Goal: Transaction & Acquisition: Purchase product/service

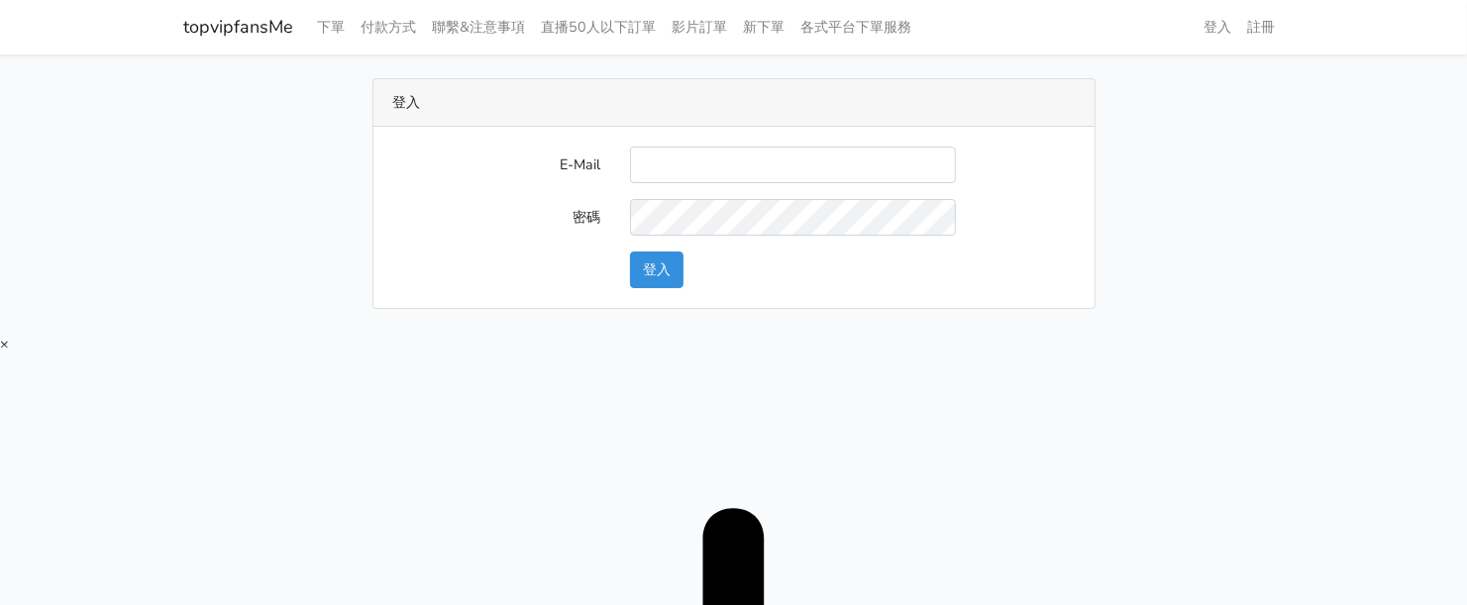
click at [776, 157] on input "E-Mail" at bounding box center [793, 165] width 326 height 37
type input "twtop123@uahoo.com.tw"
click at [656, 274] on button "登入" at bounding box center [657, 270] width 54 height 37
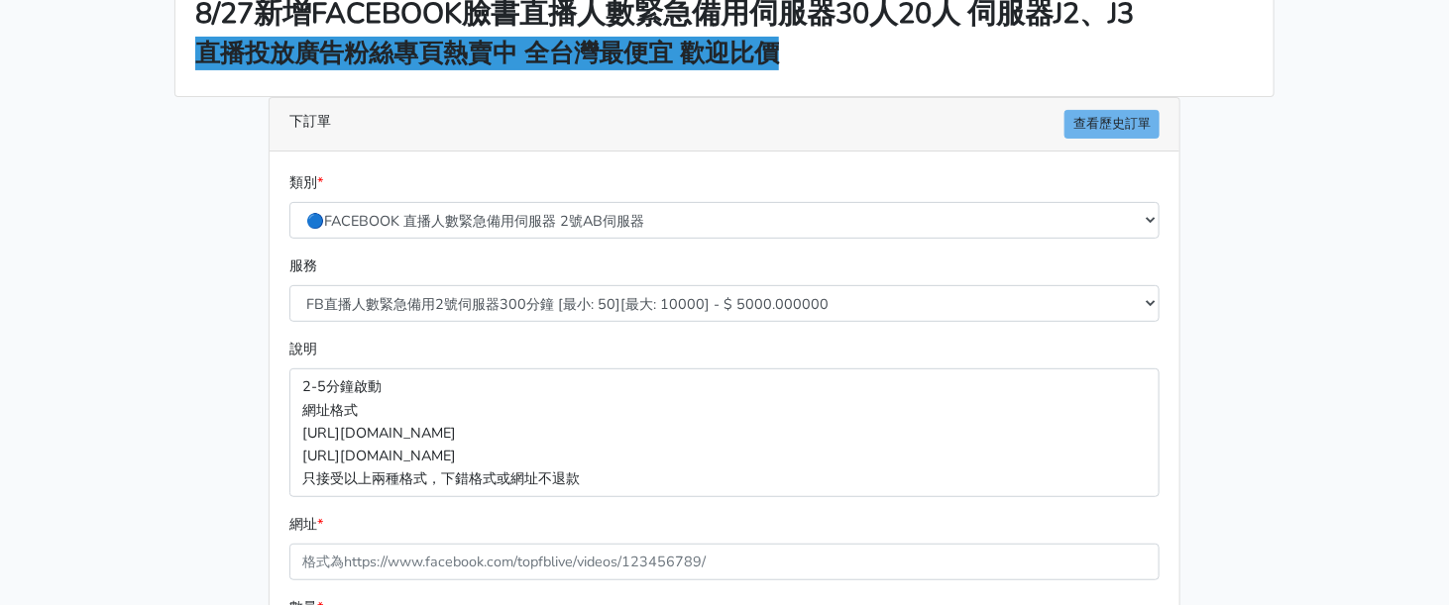
scroll to position [404, 0]
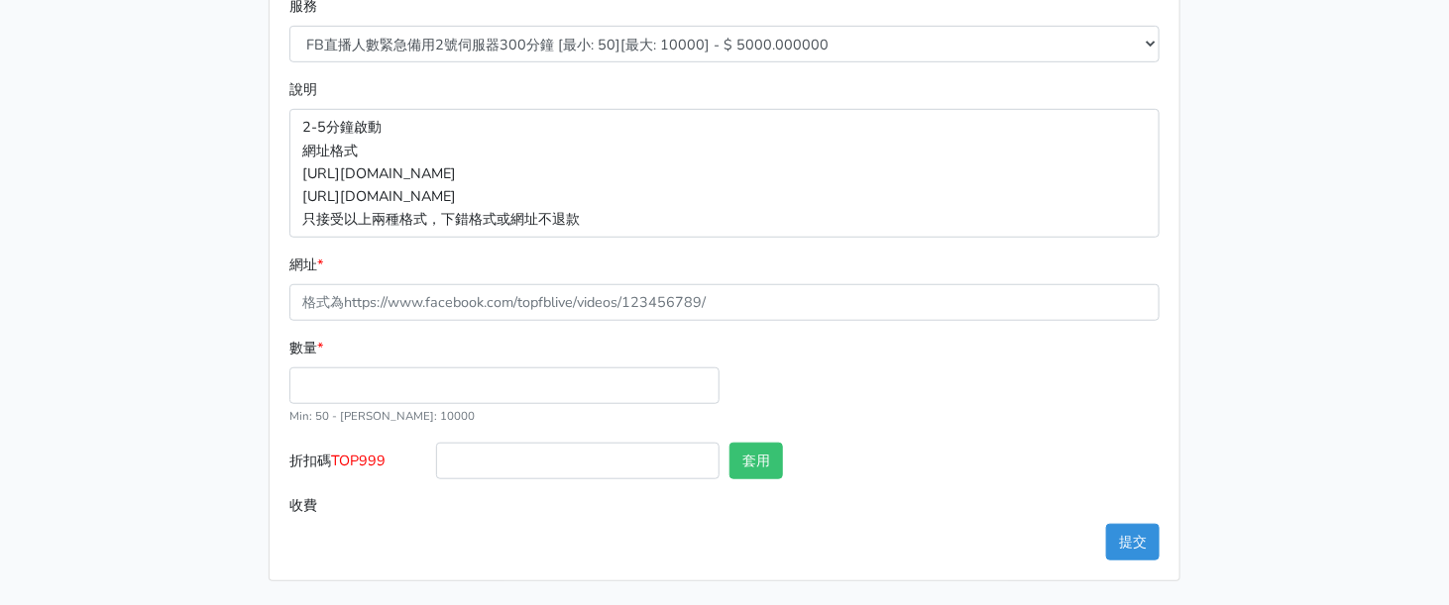
click at [1012, 86] on div "說明 2-5分鐘啟動 網址格式 [URL][DOMAIN_NAME] [URL][DOMAIN_NAME] 只接受以上兩種格式，下錯格式或網址不退款" at bounding box center [724, 157] width 880 height 159
click at [1019, 135] on p "2-5分鐘啟動 網址格式 https://www.facebook.com/1000830119985/videos/2214366008285 https:…" at bounding box center [724, 173] width 870 height 128
click at [980, 75] on div "服務 FB直播人數緊急備用2號伺服器300分鐘 [最小: 50][最大: 10000] - $ 5000.000000 FB直播人數緊急備用2號伺服器60分鐘…" at bounding box center [724, 36] width 880 height 83
click at [954, 114] on p "2-5分鐘啟動 網址格式 https://www.facebook.com/1000830119985/videos/2214366008285 https:…" at bounding box center [724, 173] width 870 height 128
click at [1172, 112] on div "類別 * 🔵FACEBOOK 直播人數緊急備用伺服器 2號AB伺服器 🔵FACEBOOK 網軍專用貼文留言 安全保密 🔵FACEBOOK 直播人數緊急備用伺服…" at bounding box center [724, 236] width 910 height 689
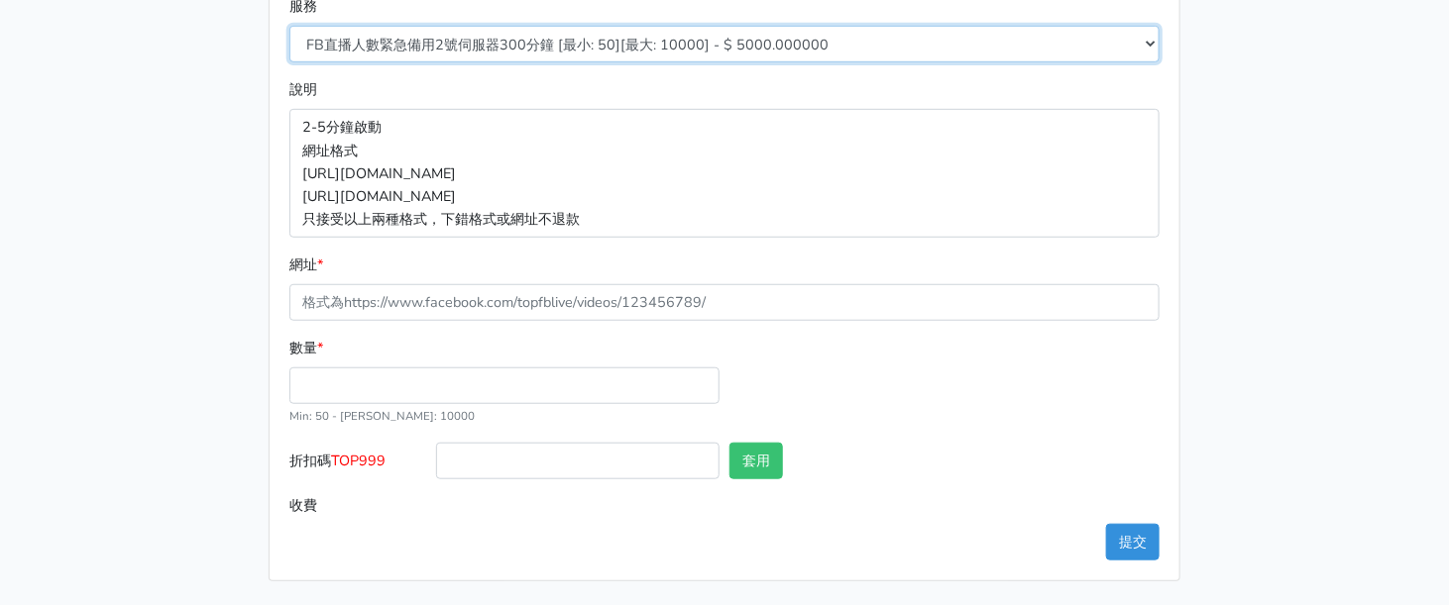
click at [831, 36] on select "FB直播人數緊急備用2號伺服器300分鐘 [最小: 50][最大: 10000] - $ 5000.000000 FB直播人數緊急備用2號伺服器60分鐘 [最…" at bounding box center [724, 44] width 870 height 37
click at [839, 36] on select "FB直播人數緊急備用2號伺服器300分鐘 [最小: 50][最大: 10000] - $ 5000.000000 FB直播人數緊急備用2號伺服器60分鐘 [最…" at bounding box center [724, 44] width 870 height 37
click at [620, 41] on select "FB直播人數緊急備用2號伺服器300分鐘 [最小: 50][最大: 10000] - $ 5000.000000 FB直播人數緊急備用2號伺服器60分鐘 [最…" at bounding box center [724, 44] width 870 height 37
select select "576"
click at [289, 26] on select "FB直播人數緊急備用2號伺服器300分鐘 [最小: 50][最大: 10000] - $ 5000.000000 FB直播人數緊急備用2號伺服器60分鐘 [最…" at bounding box center [724, 44] width 870 height 37
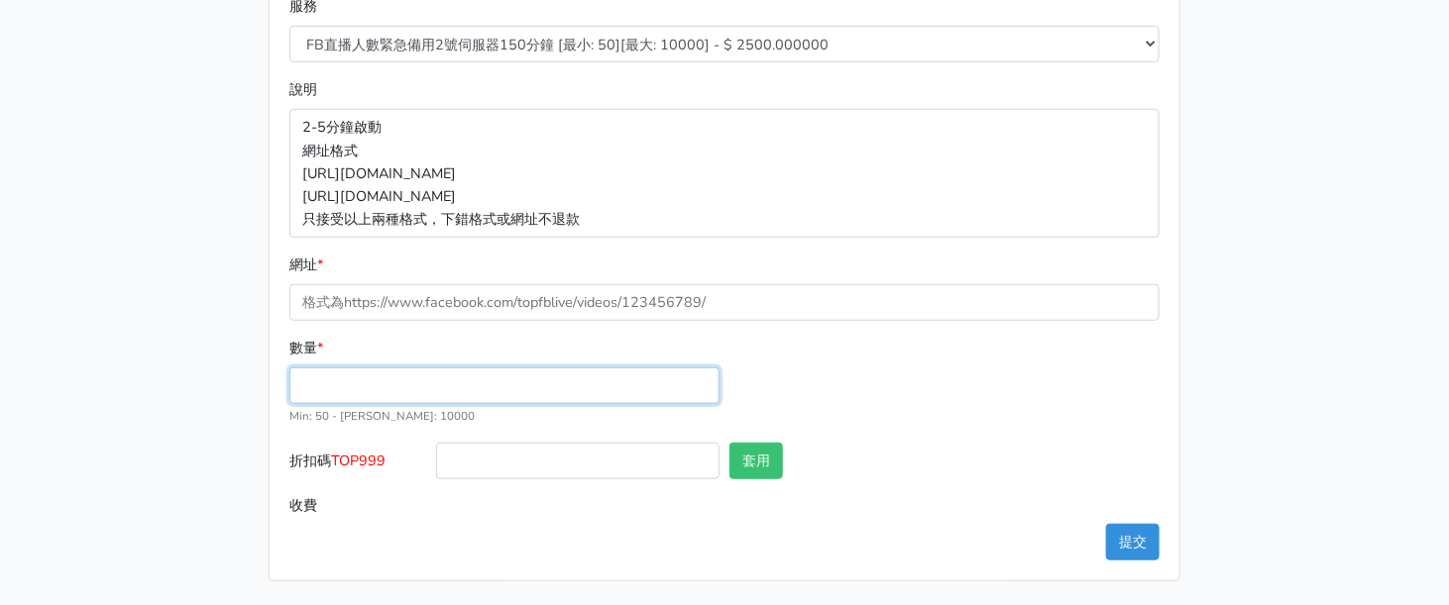
click at [422, 379] on input "數量 *" at bounding box center [504, 386] width 430 height 37
type input "50"
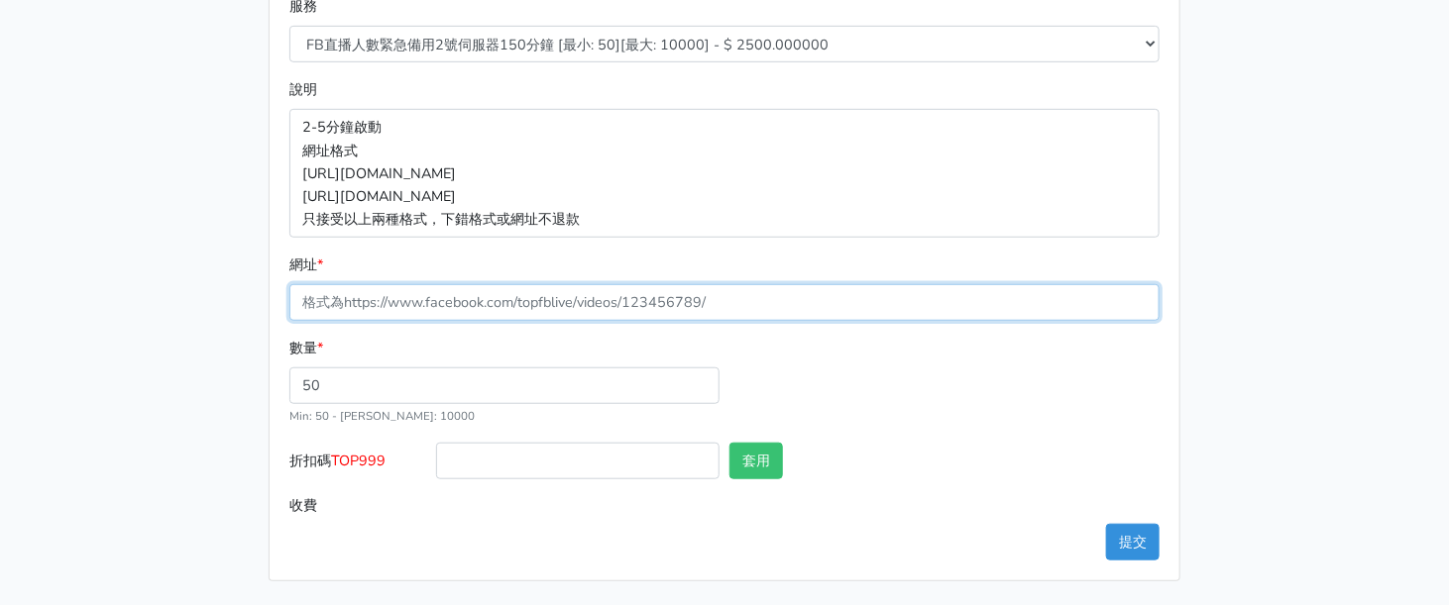
type input "125.000"
click at [451, 306] on input "網址 *" at bounding box center [724, 302] width 870 height 37
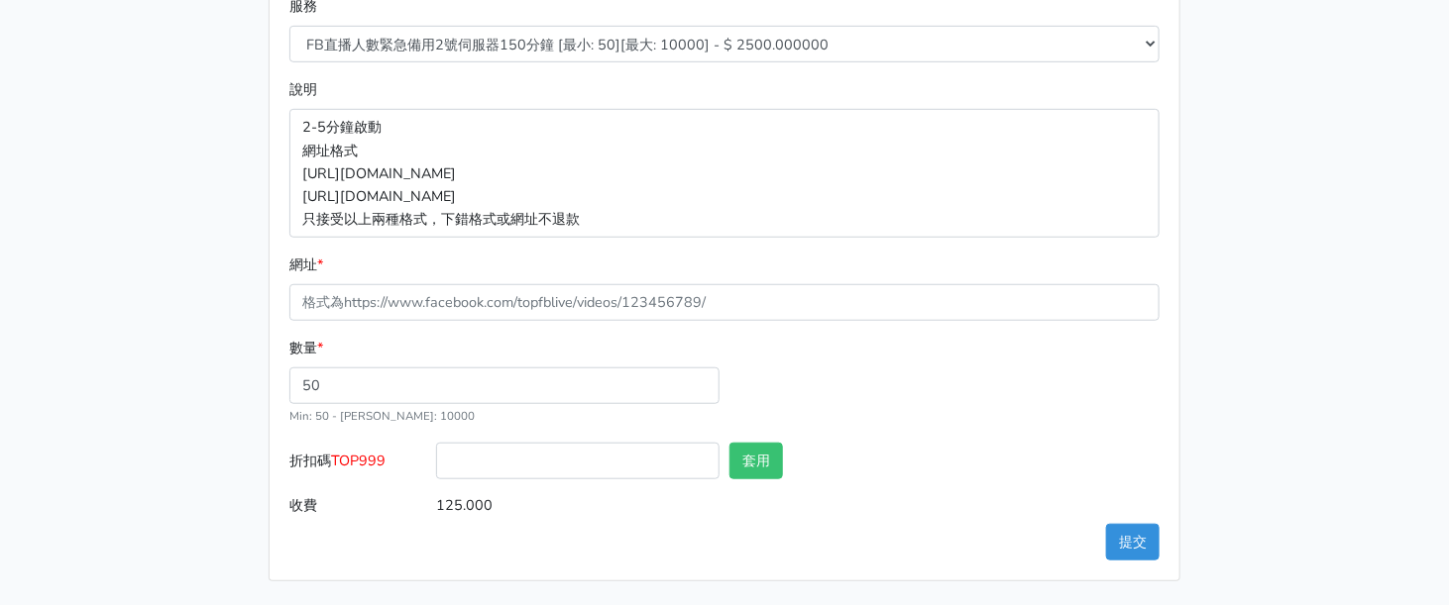
click at [319, 362] on div "數量 * 50 Min: 50 - Max: 10000" at bounding box center [504, 382] width 440 height 90
click at [362, 456] on span "TOP999" at bounding box center [358, 461] width 54 height 20
click at [436, 456] on input "折扣碼 TOP999" at bounding box center [577, 461] width 283 height 37
click at [362, 456] on span "TOP999" at bounding box center [358, 461] width 54 height 20
click at [436, 456] on input "折扣碼 TOP999" at bounding box center [577, 461] width 283 height 37
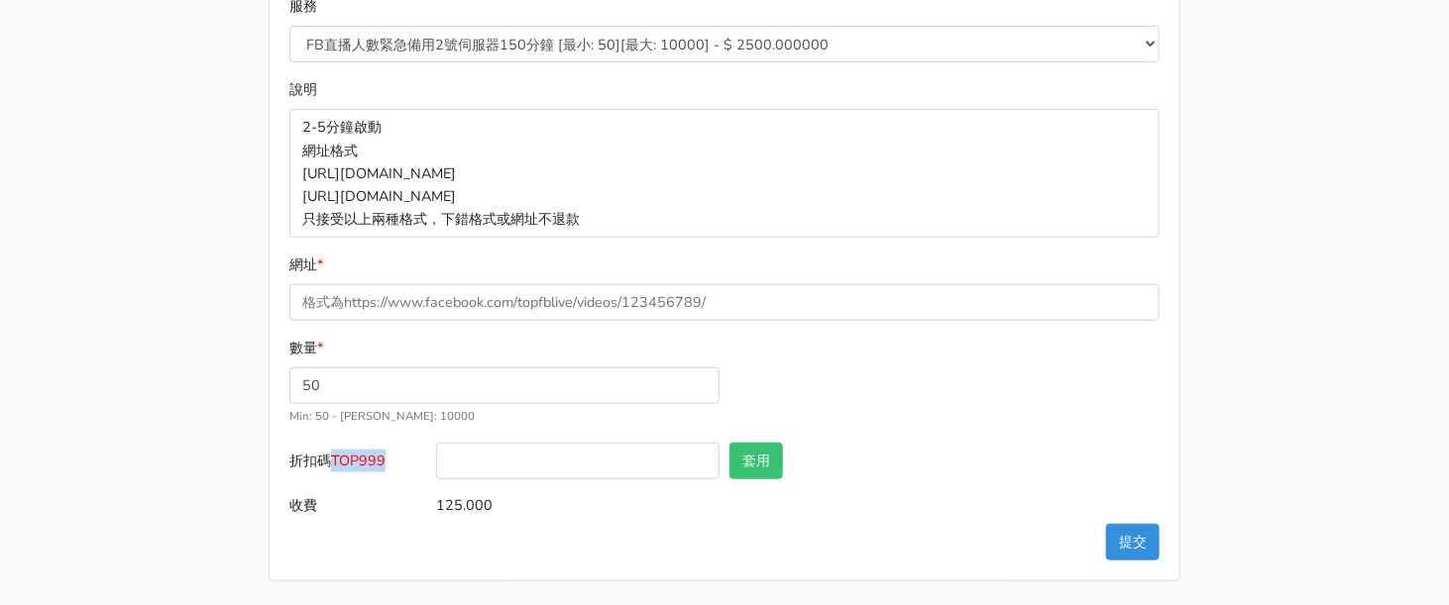
copy span "TOP999"
click at [504, 476] on input "折扣碼 TOP999" at bounding box center [577, 461] width 283 height 37
paste input "TOP999"
type input "TOP999"
click at [756, 468] on button "套用" at bounding box center [756, 461] width 54 height 37
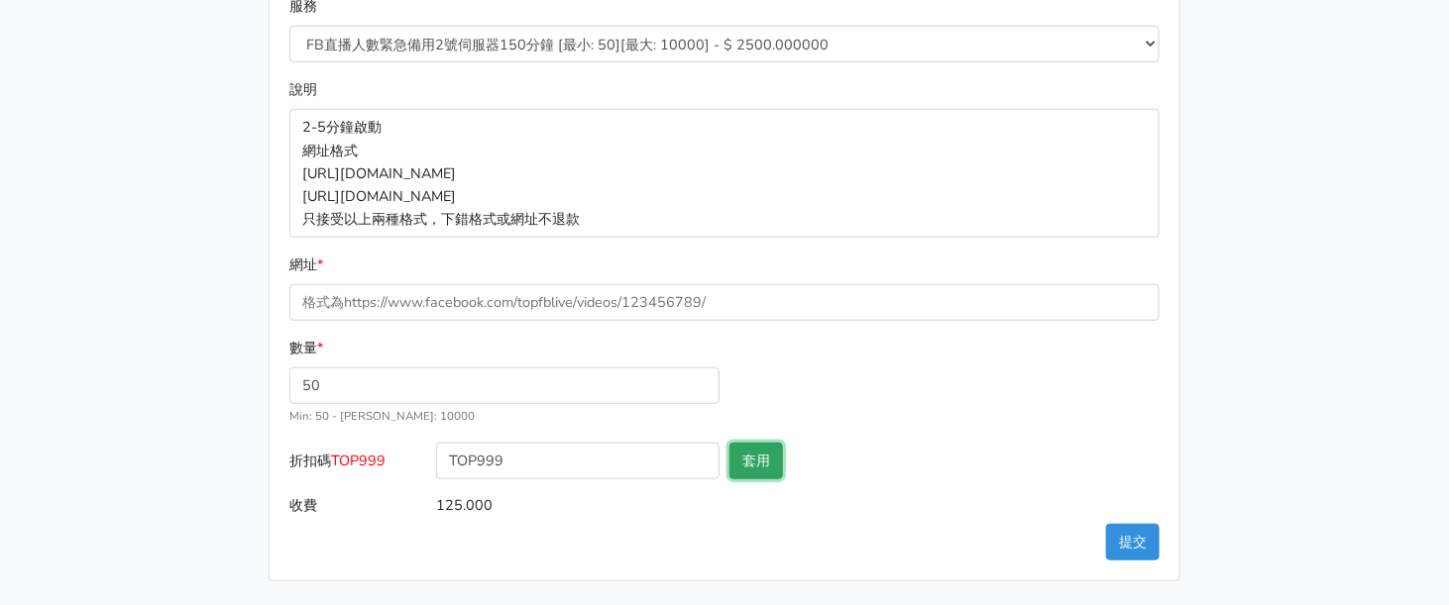
type input "套用失敗"
click at [777, 477] on button "套用" at bounding box center [756, 461] width 54 height 37
click at [831, 394] on div "數量 * 50 Min: 50 - Max: 10000" at bounding box center [724, 390] width 880 height 106
click at [641, 189] on p "2-5分鐘啟動 網址格式 https://www.facebook.com/1000830119985/videos/2214366008285 https:…" at bounding box center [724, 173] width 870 height 128
click at [762, 161] on p "2-5分鐘啟動 網址格式 https://www.facebook.com/1000830119985/videos/2214366008285 https:…" at bounding box center [724, 173] width 870 height 128
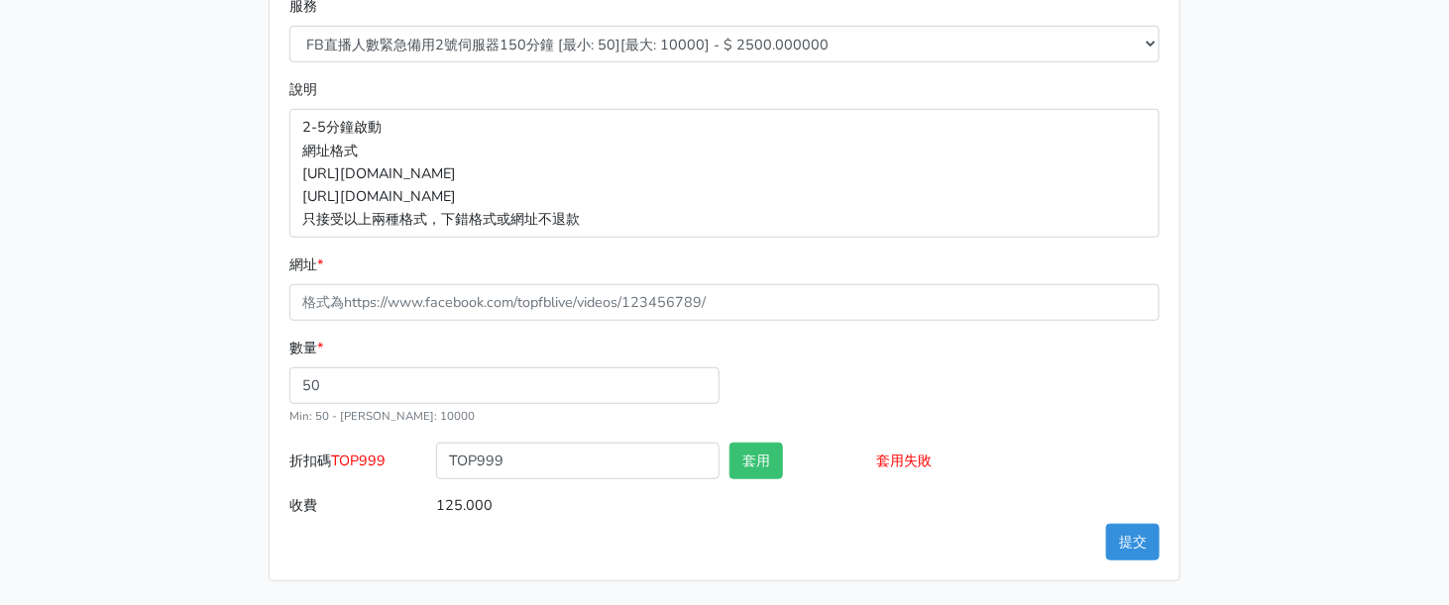
click at [750, 171] on p "2-5分鐘啟動 網址格式 https://www.facebook.com/1000830119985/videos/2214366008285 https:…" at bounding box center [724, 173] width 870 height 128
drag, startPoint x: 743, startPoint y: 174, endPoint x: 737, endPoint y: 195, distance: 21.6
click at [737, 195] on p "2-5分鐘啟動 網址格式 https://www.facebook.com/1000830119985/videos/2214366008285 https:…" at bounding box center [724, 173] width 870 height 128
click at [598, 193] on p "2-5分鐘啟動 網址格式 https://www.facebook.com/1000830119985/videos/2214366008285 https:…" at bounding box center [724, 173] width 870 height 128
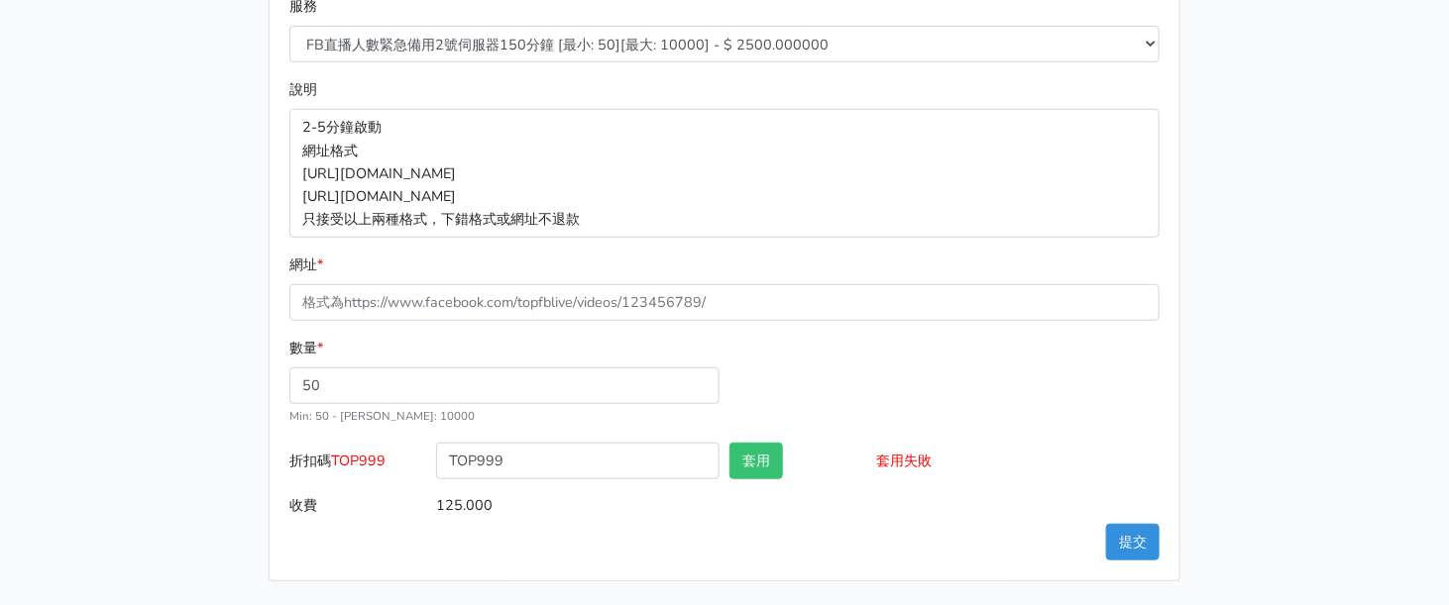
click at [513, 213] on p "2-5分鐘啟動 網址格式 https://www.facebook.com/1000830119985/videos/2214366008285 https:…" at bounding box center [724, 173] width 870 height 128
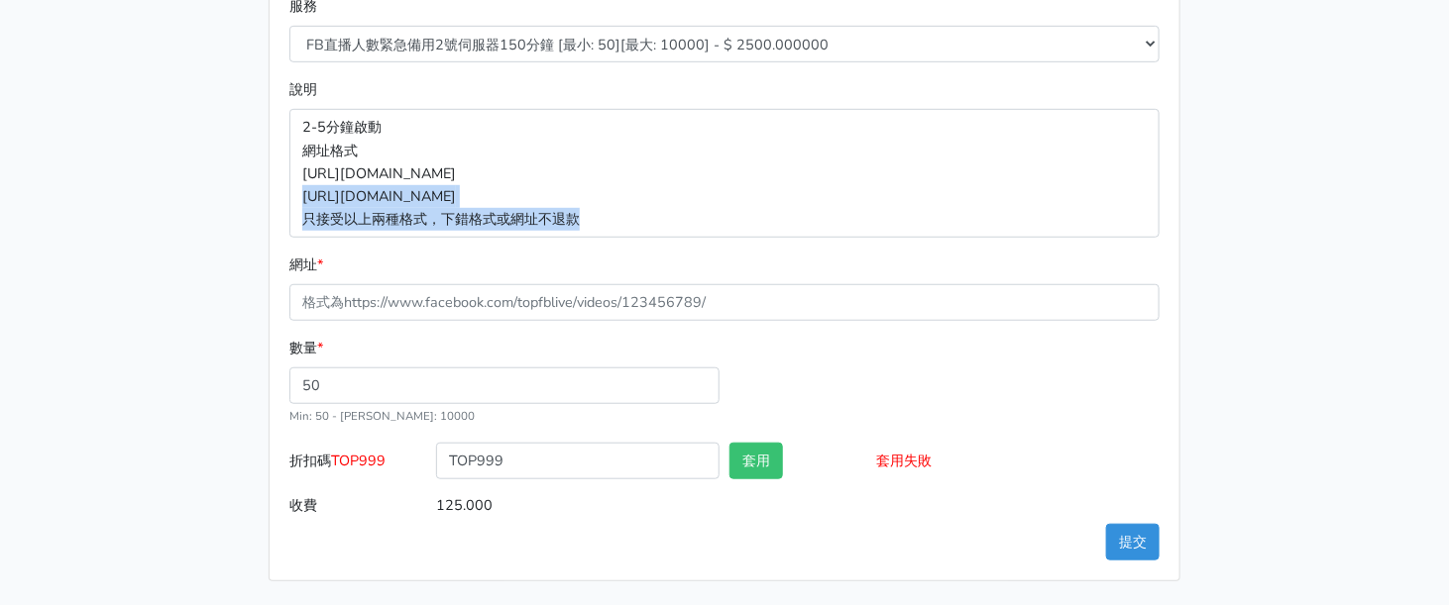
drag, startPoint x: 297, startPoint y: 207, endPoint x: 678, endPoint y: 225, distance: 380.9
click at [678, 225] on p "2-5分鐘啟動 網址格式 https://www.facebook.com/1000830119985/videos/2214366008285 https:…" at bounding box center [724, 173] width 870 height 128
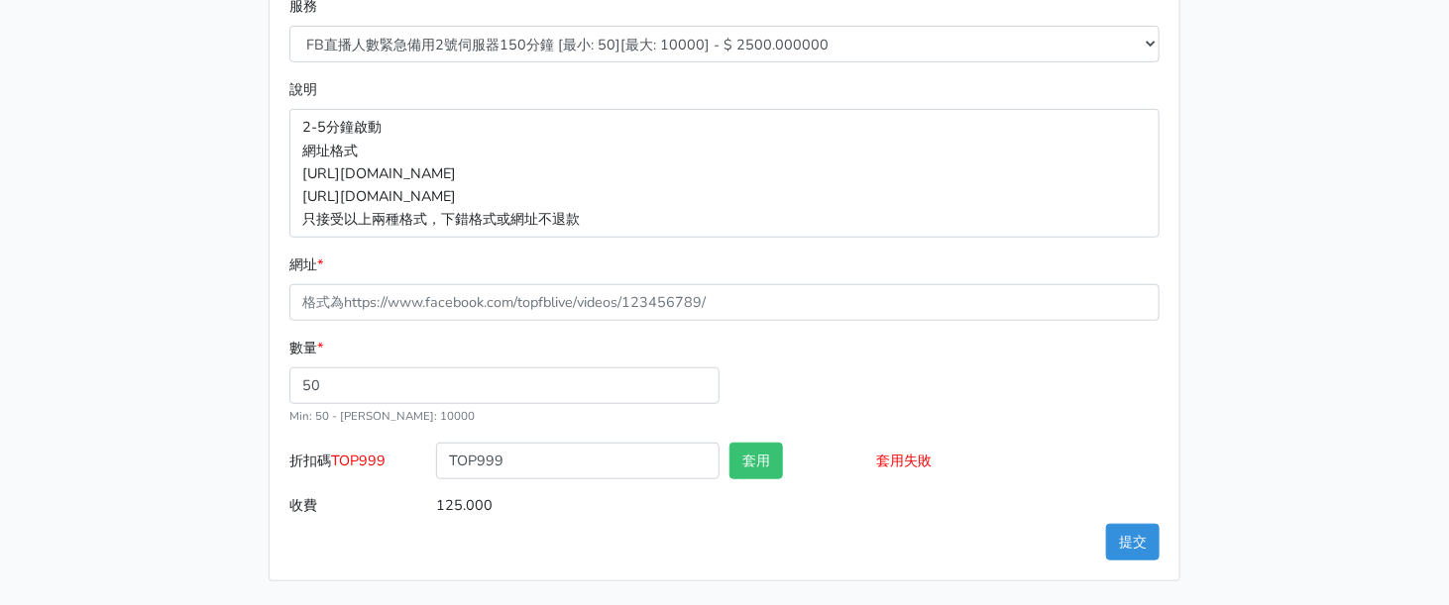
click at [1206, 237] on div "8/16 新增FACEBOOK臉書直播人數緊急伺服器J1 8/27新增FACEBOOK臉書直播人數緊急備用伺服器30人20人 伺服器J2、J3 直播投放廣告粉…" at bounding box center [725, 128] width 1130 height 908
click at [1180, 156] on div "下訂單 查看歷史訂單 類別 * 🔵FACEBOOK 直播人數緊急備用伺服器 2號AB伺服器 🔵FACEBOOK 網軍專用貼文留言 安全保密 🔵FACEBOOK…" at bounding box center [724, 210] width 941 height 744
click at [1274, 215] on div "8/16 新增FACEBOOK臉書直播人數緊急伺服器J1 8/27新增FACEBOOK臉書直播人數緊急備用伺服器30人20人 伺服器J2、J3 直播投放廣告粉…" at bounding box center [725, 128] width 1130 height 908
click at [64, 349] on main "8/16 新增FACEBOOK臉書直播人數緊急伺服器J1 8/27新增FACEBOOK臉書直播人數緊急備用伺服器30人20人 伺服器J2、J3 直播投放廣告粉…" at bounding box center [724, 127] width 1449 height 955
click at [1281, 212] on div "8/16 新增FACEBOOK臉書直播人數緊急伺服器J1 8/27新增FACEBOOK臉書直播人數緊急備用伺服器30人20人 伺服器J2、J3 直播投放廣告粉…" at bounding box center [725, 128] width 1130 height 908
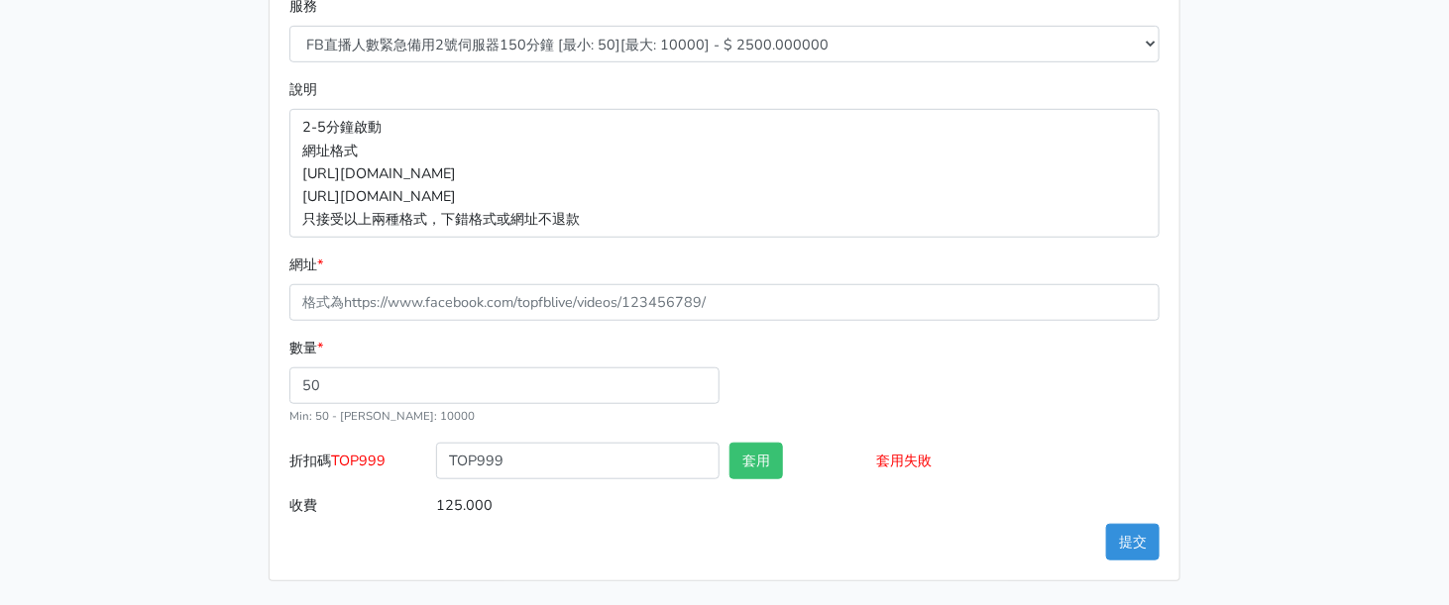
click at [1204, 80] on div "8/16 新增FACEBOOK臉書直播人數緊急伺服器J1 8/27新增FACEBOOK臉書直播人數緊急備用伺服器30人20人 伺服器J2、J3 直播投放廣告粉…" at bounding box center [725, 128] width 1130 height 908
click at [1254, 195] on div "8/16 新增FACEBOOK臉書直播人數緊急伺服器J1 8/27新增FACEBOOK臉書直播人數緊急備用伺服器30人20人 伺服器J2、J3 直播投放廣告粉…" at bounding box center [725, 128] width 1130 height 908
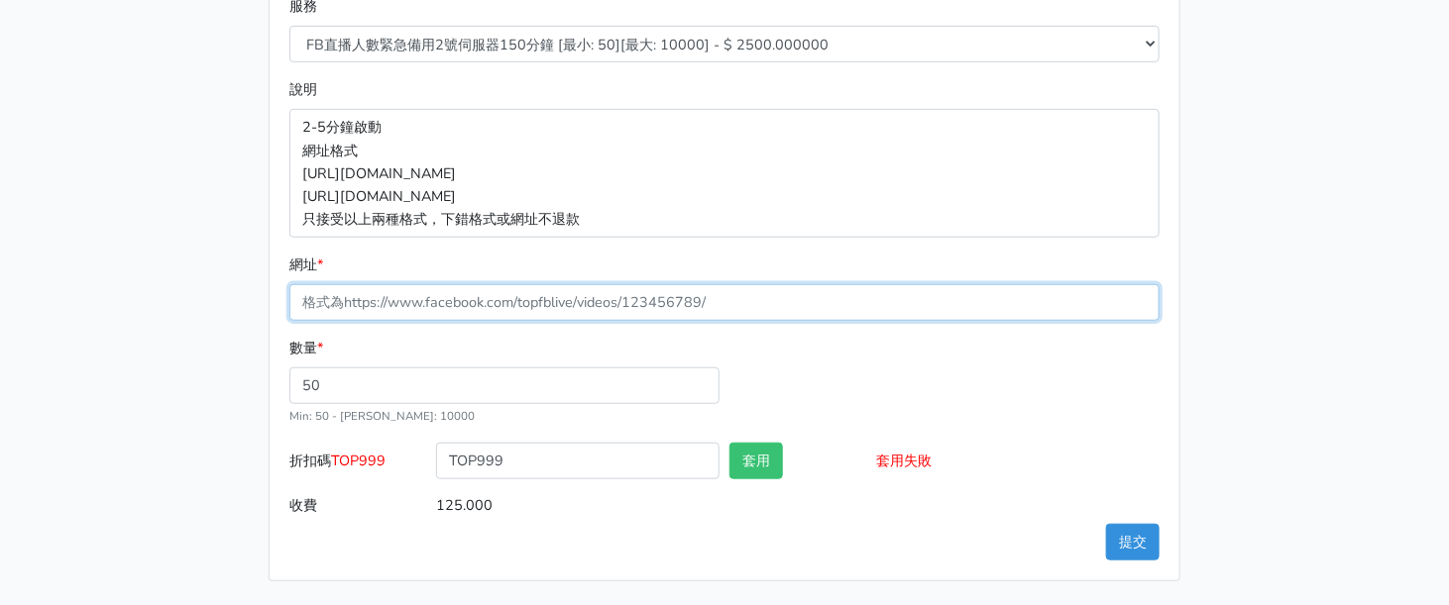
click at [417, 310] on input "網址 *" at bounding box center [724, 302] width 870 height 37
paste input "[URL][DOMAIN_NAME]"
type input "[URL][DOMAIN_NAME]"
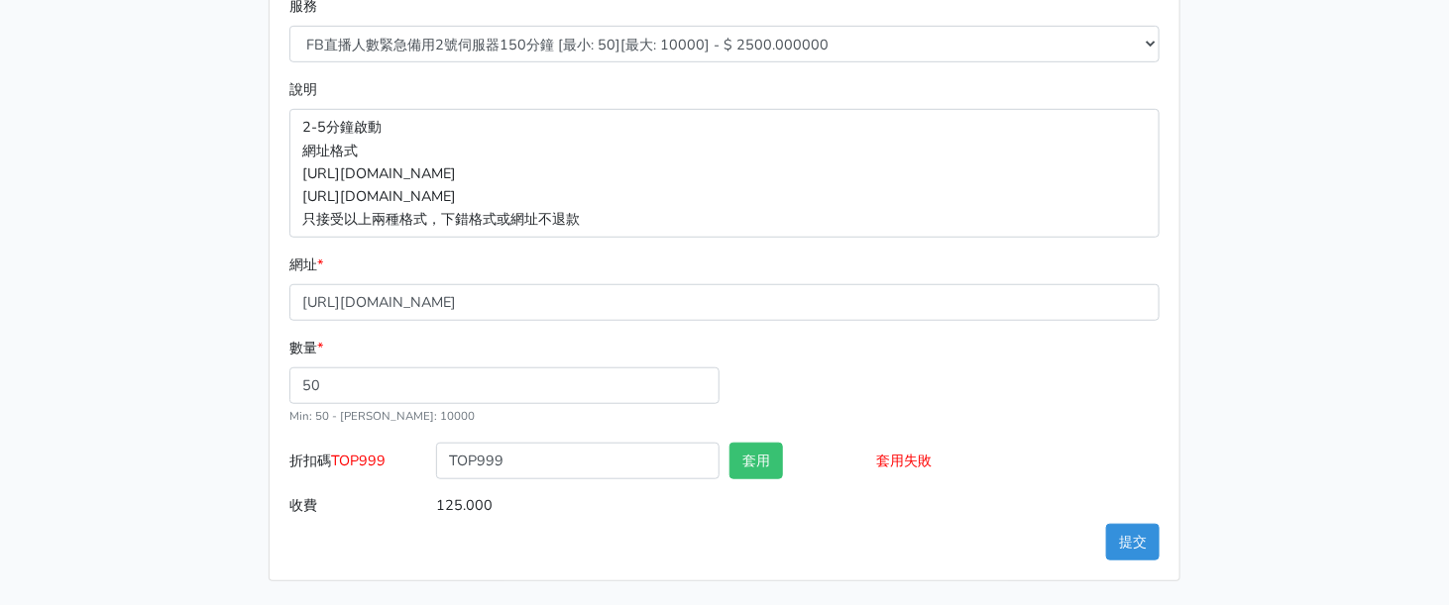
click at [1005, 404] on div "數量 * 50 Min: 50 - Max: 10000" at bounding box center [724, 390] width 880 height 106
click at [1116, 547] on button "提交" at bounding box center [1133, 542] width 54 height 37
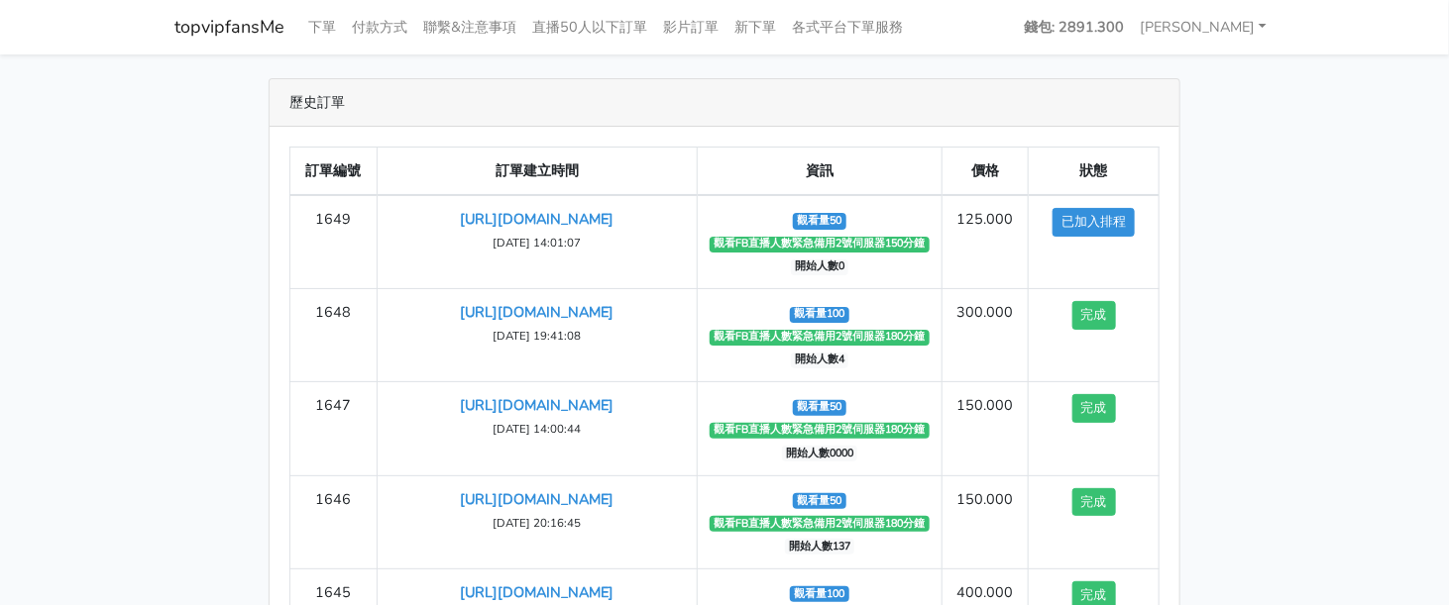
click at [1150, 76] on main "歷史訂單 訂單編號 訂單建立時間 資訊 價格 狀態 1649 [URL][DOMAIN_NAME] ‹" at bounding box center [724, 414] width 1449 height 720
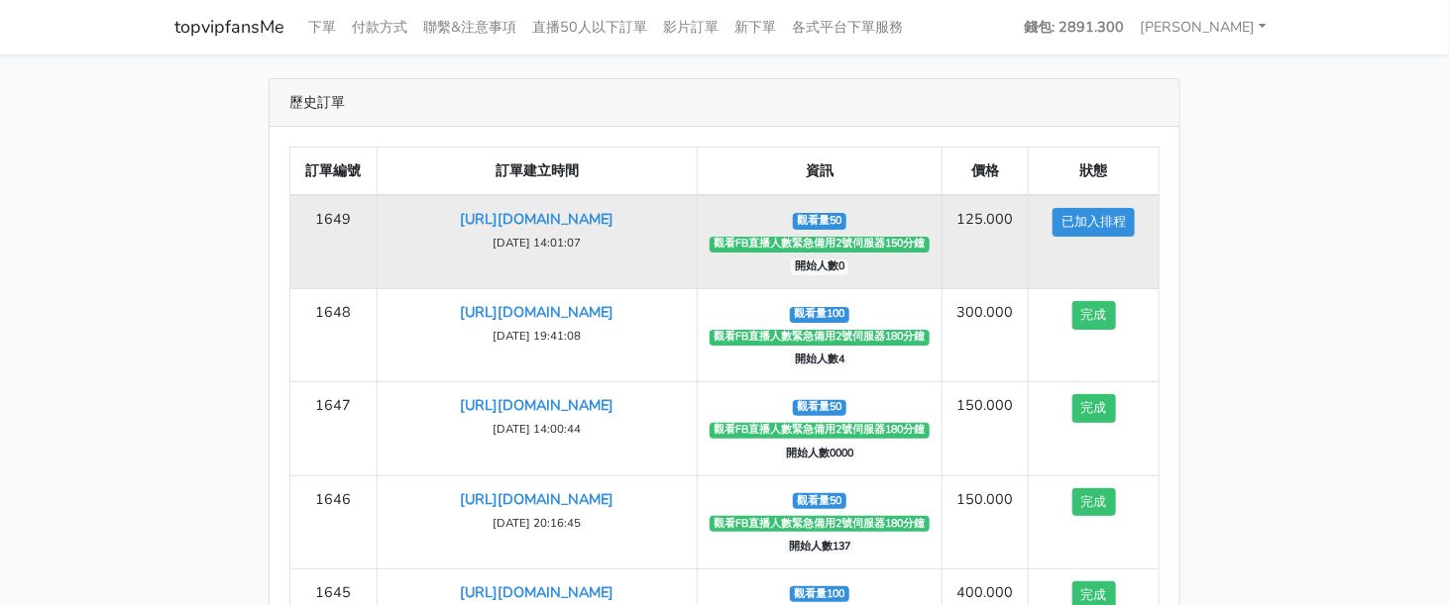
click at [542, 251] on small "[DATE] 14:01:07" at bounding box center [536, 243] width 88 height 16
click at [690, 261] on td "[URL][DOMAIN_NAME] [DATE] 14:01:07" at bounding box center [537, 242] width 320 height 94
